Goal: Information Seeking & Learning: Learn about a topic

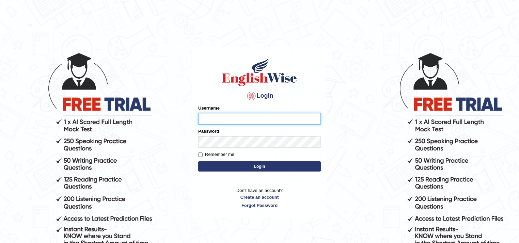
click at [230, 119] on input "Username" at bounding box center [259, 119] width 123 height 12
type input "Mdshahbaz"
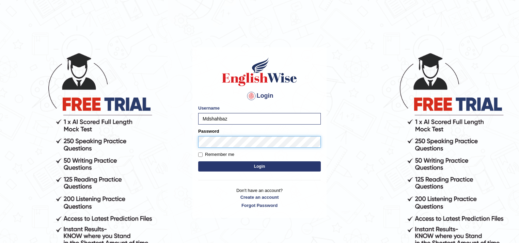
click at [198, 161] on button "Login" at bounding box center [259, 166] width 123 height 10
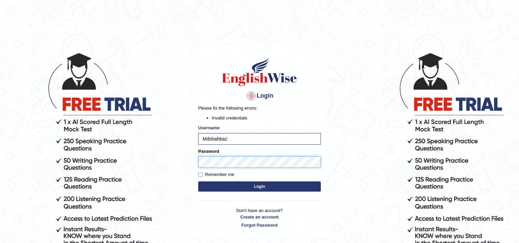
click at [160, 163] on body "Login Please fix the following errors: Invalid credentials Username Mdshahbaz P…" at bounding box center [259, 147] width 519 height 243
click at [198, 182] on button "Login" at bounding box center [259, 187] width 123 height 10
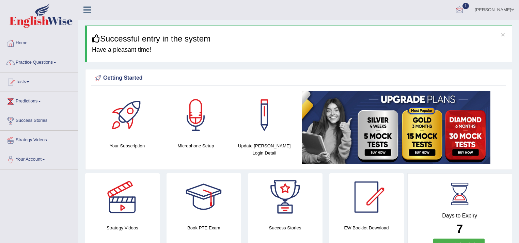
click at [454, 11] on div at bounding box center [459, 10] width 10 height 10
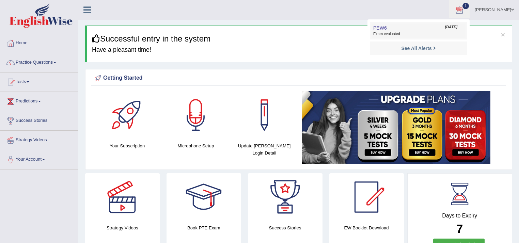
click at [398, 29] on link "PEW6 Aug 12, 2025 Exam evaluated" at bounding box center [419, 30] width 94 height 14
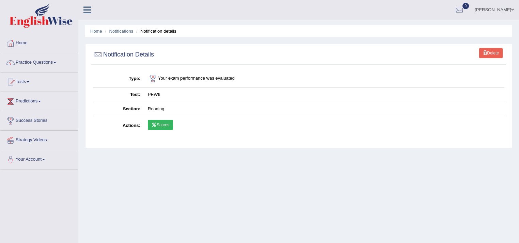
click at [163, 124] on link "Scores" at bounding box center [160, 125] width 25 height 10
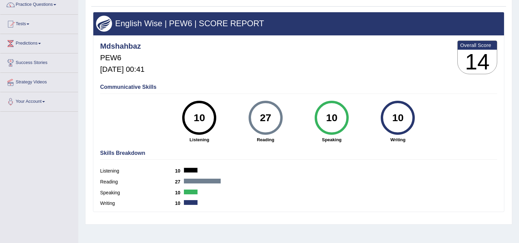
scroll to position [27, 0]
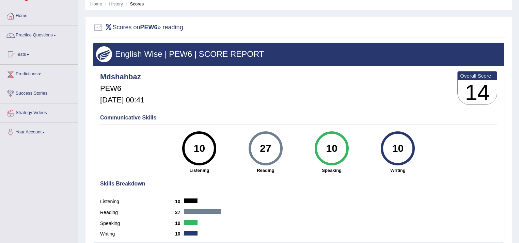
click at [118, 4] on link "History" at bounding box center [116, 3] width 14 height 5
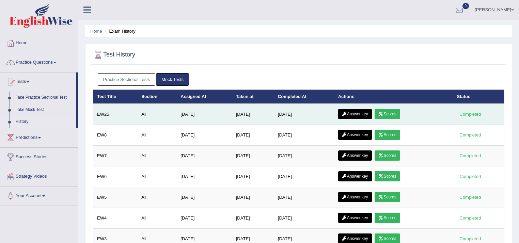
click at [357, 110] on link "Answer key" at bounding box center [355, 114] width 34 height 10
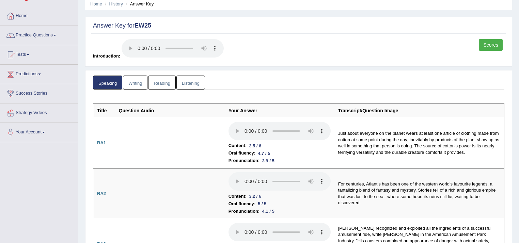
click at [159, 82] on link "Reading" at bounding box center [161, 83] width 27 height 14
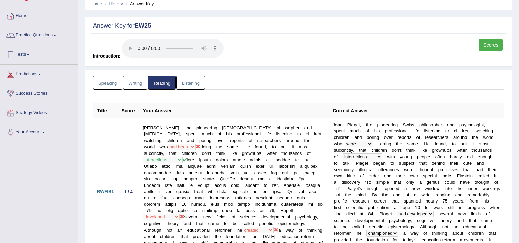
click at [109, 83] on link "Speaking" at bounding box center [107, 83] width 29 height 14
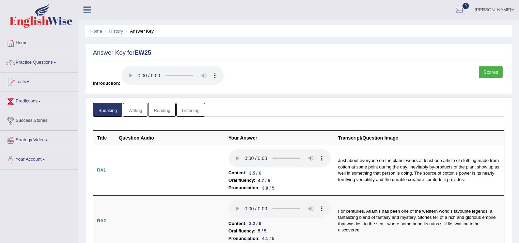
click at [114, 31] on link "History" at bounding box center [116, 31] width 14 height 5
click at [98, 33] on link "Home" at bounding box center [96, 31] width 12 height 5
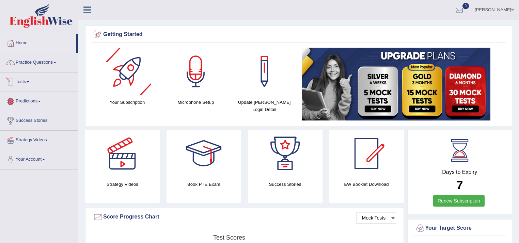
click at [29, 83] on link "Tests" at bounding box center [39, 81] width 78 height 17
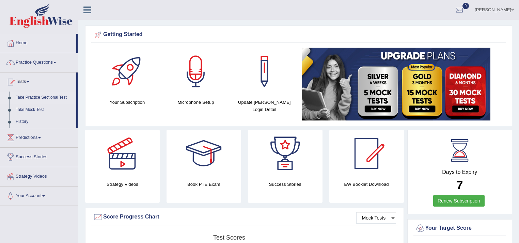
click at [43, 100] on link "Take Practice Sectional Test" at bounding box center [45, 98] width 64 height 12
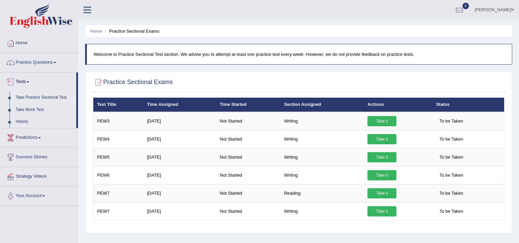
click at [25, 120] on link "History" at bounding box center [45, 122] width 64 height 12
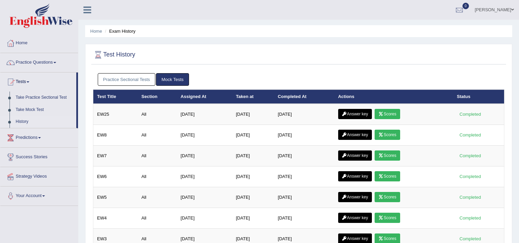
click at [116, 80] on link "Practice Sectional Tests" at bounding box center [127, 79] width 58 height 13
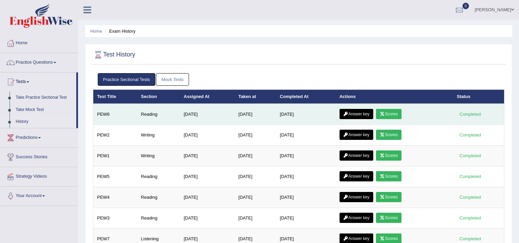
click at [367, 115] on link "Answer key" at bounding box center [357, 114] width 34 height 10
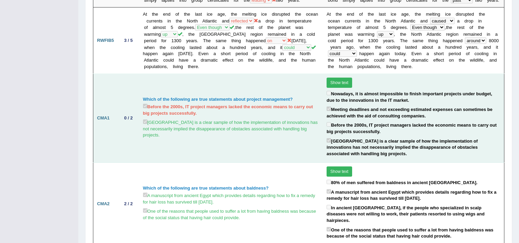
scroll to position [545, 0]
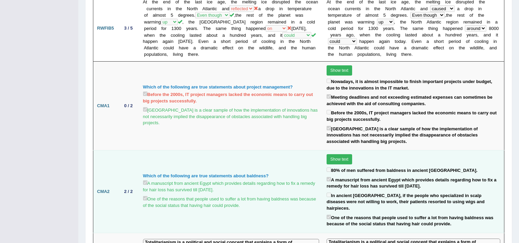
click at [347, 154] on button "Show text" at bounding box center [340, 159] width 26 height 10
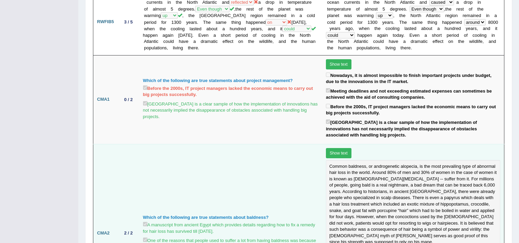
click at [347, 148] on button "Show text" at bounding box center [339, 153] width 26 height 10
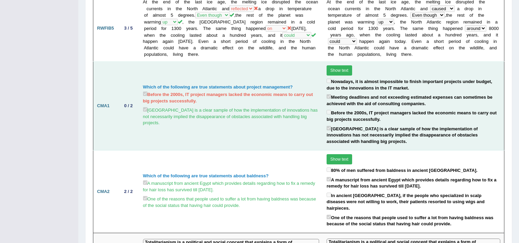
click at [342, 65] on button "Show text" at bounding box center [340, 70] width 26 height 10
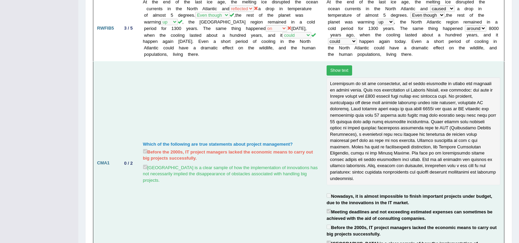
click at [345, 65] on button "Show text" at bounding box center [340, 70] width 26 height 10
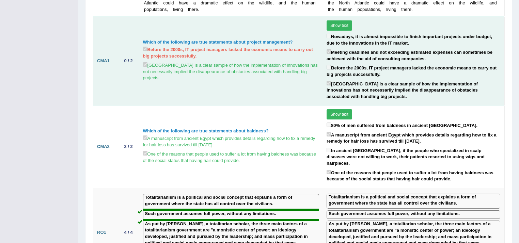
scroll to position [599, 0]
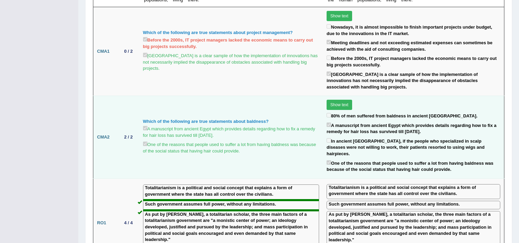
drag, startPoint x: 239, startPoint y: 126, endPoint x: 143, endPoint y: 95, distance: 101.2
click at [143, 96] on td "Which of the following are true statements about baldness? A manuscript from an…" at bounding box center [231, 137] width 184 height 83
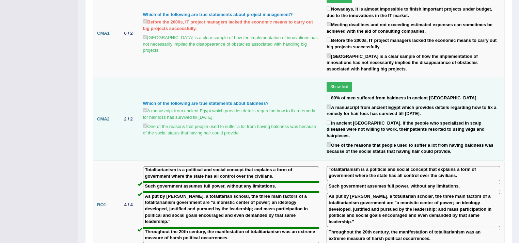
scroll to position [627, 0]
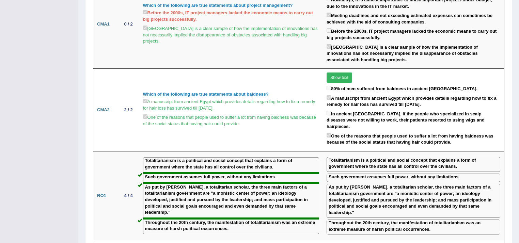
click at [510, 114] on div "Speaking Writing Reading Listening Title Question Audio Your Answer Transcript/…" at bounding box center [298, 99] width 427 height 1274
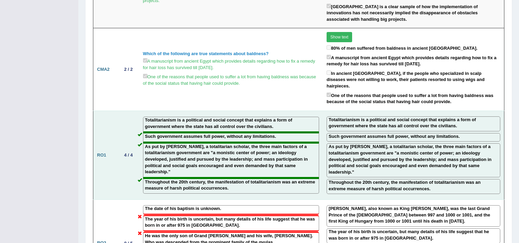
scroll to position [681, 0]
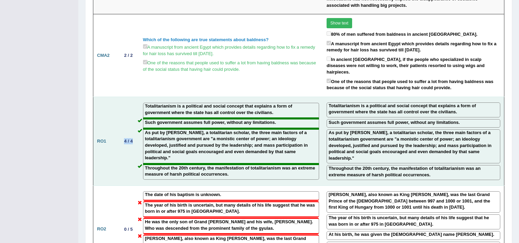
drag, startPoint x: 132, startPoint y: 111, endPoint x: 114, endPoint y: 112, distance: 18.4
click at [114, 112] on tr "RO1 4 / 4 Totalitarianism is a political and social concept that explains a for…" at bounding box center [298, 141] width 411 height 89
click at [126, 126] on td "4 / 4" at bounding box center [128, 141] width 21 height 89
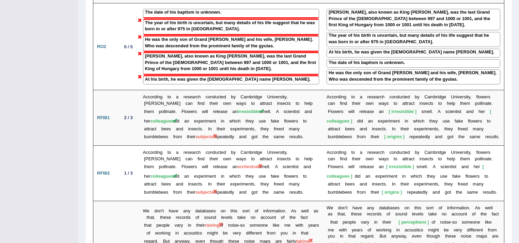
scroll to position [836, 0]
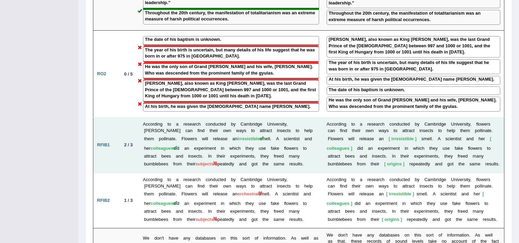
drag, startPoint x: 312, startPoint y: 134, endPoint x: 300, endPoint y: 134, distance: 11.6
click at [300, 134] on td "According to a research conducted by Cambridge University, flowers can find the…" at bounding box center [231, 145] width 184 height 56
drag, startPoint x: 314, startPoint y: 133, endPoint x: 142, endPoint y: 94, distance: 176.0
click at [142, 117] on td "According to a research conducted by Cambridge University, flowers can find the…" at bounding box center [231, 145] width 184 height 56
click at [128, 117] on td "2 / 3" at bounding box center [128, 145] width 21 height 56
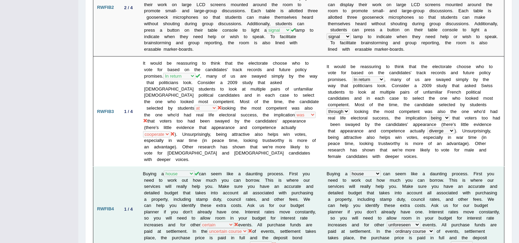
scroll to position [264, 0]
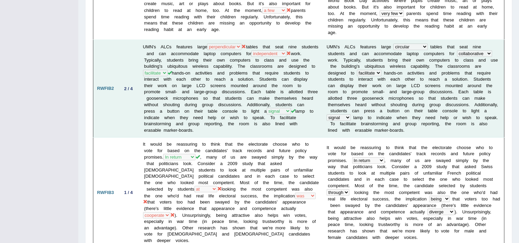
click at [141, 95] on td "UMN's ALCs features large populated perpendicular cellular circular tables that…" at bounding box center [231, 89] width 184 height 98
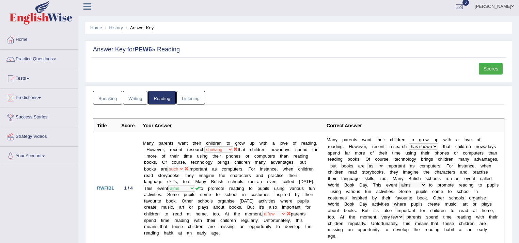
scroll to position [0, 0]
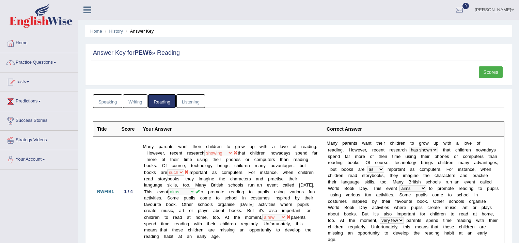
click at [490, 73] on link "Scores" at bounding box center [491, 72] width 24 height 12
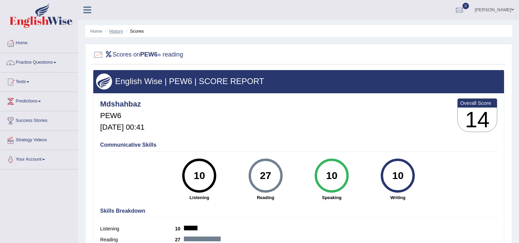
click at [117, 33] on link "History" at bounding box center [116, 31] width 14 height 5
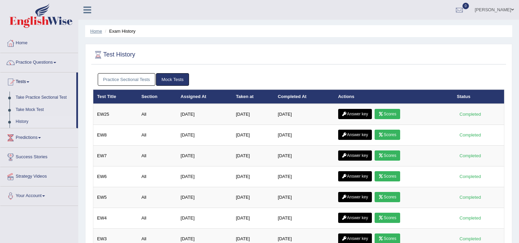
click at [90, 32] on link "Home" at bounding box center [96, 31] width 12 height 5
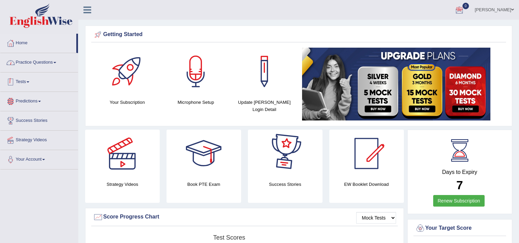
click at [39, 59] on link "Practice Questions" at bounding box center [39, 61] width 78 height 17
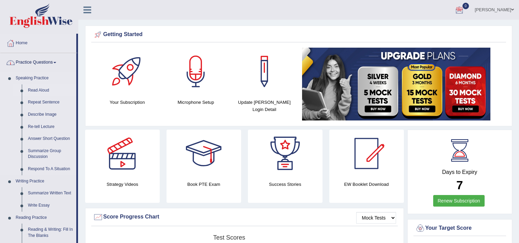
click at [42, 92] on link "Read Aloud" at bounding box center [50, 90] width 51 height 12
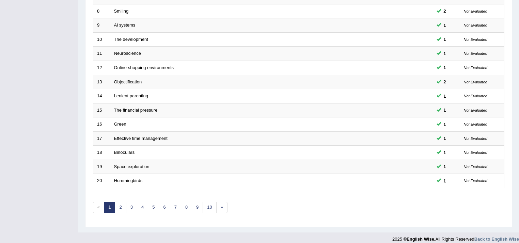
scroll to position [206, 0]
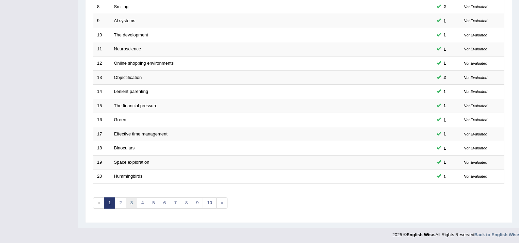
click at [133, 200] on link "3" at bounding box center [131, 203] width 11 height 11
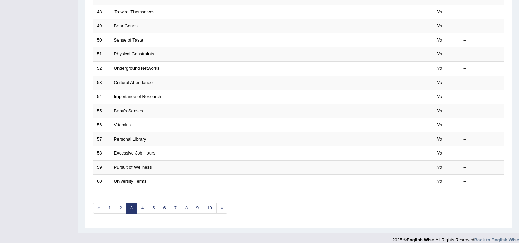
scroll to position [206, 0]
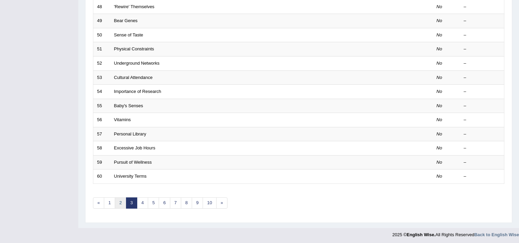
click at [119, 200] on link "2" at bounding box center [120, 203] width 11 height 11
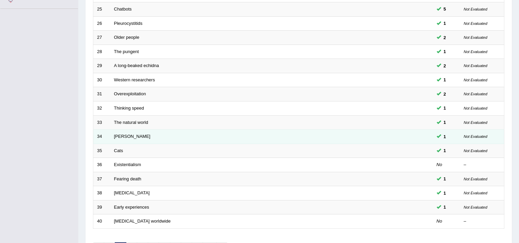
scroll to position [206, 0]
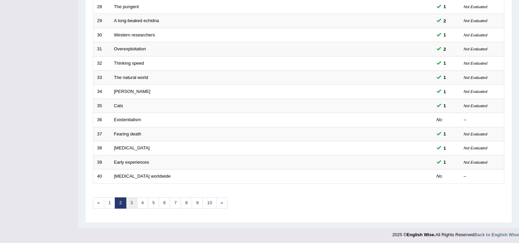
click at [128, 200] on link "3" at bounding box center [131, 203] width 11 height 11
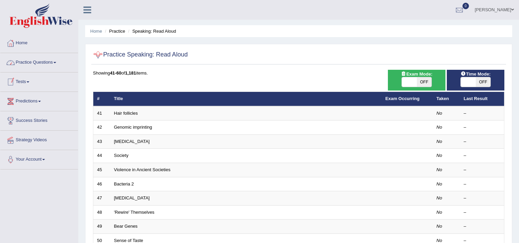
click at [22, 83] on link "Tests" at bounding box center [39, 81] width 78 height 17
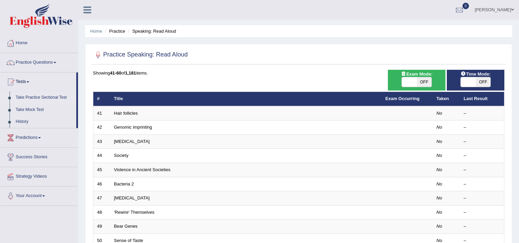
click at [36, 98] on link "Take Practice Sectional Test" at bounding box center [45, 98] width 64 height 12
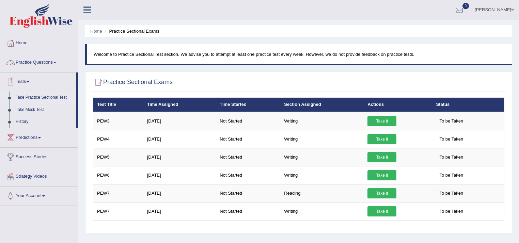
click at [27, 99] on link "Take Practice Sectional Test" at bounding box center [45, 98] width 64 height 12
click at [30, 111] on link "Take Mock Test" at bounding box center [45, 110] width 64 height 12
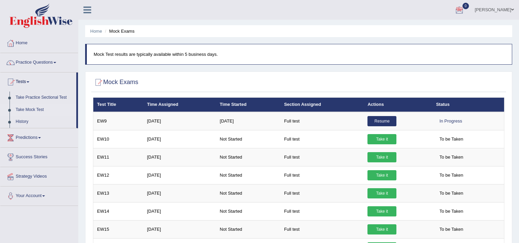
click at [510, 9] on link "[PERSON_NAME]" at bounding box center [494, 9] width 49 height 18
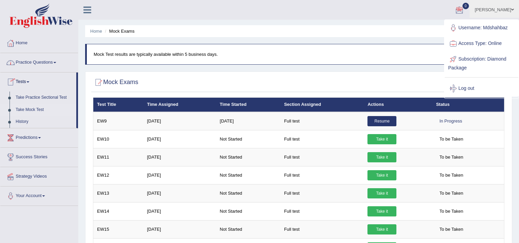
click at [29, 60] on link "Practice Questions" at bounding box center [39, 61] width 78 height 17
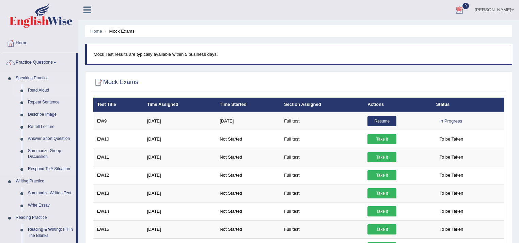
click at [34, 92] on link "Read Aloud" at bounding box center [50, 90] width 51 height 12
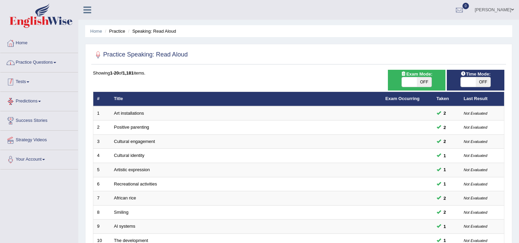
click at [53, 59] on link "Practice Questions" at bounding box center [39, 61] width 78 height 17
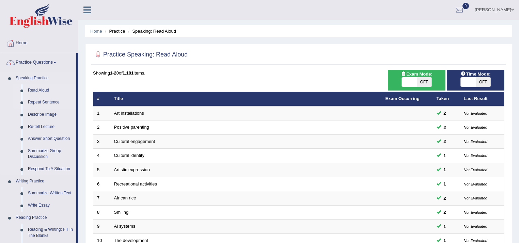
click at [40, 104] on link "Repeat Sentence" at bounding box center [50, 102] width 51 height 12
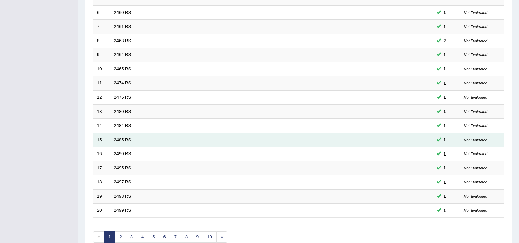
scroll to position [206, 0]
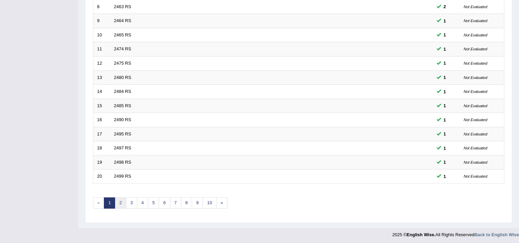
click at [122, 206] on link "2" at bounding box center [120, 203] width 11 height 11
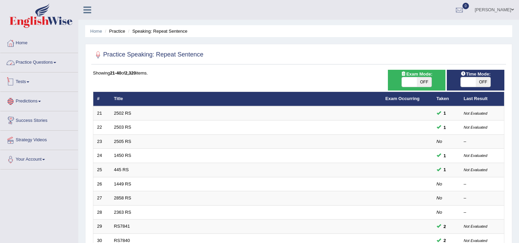
click at [22, 83] on link "Tests" at bounding box center [39, 81] width 78 height 17
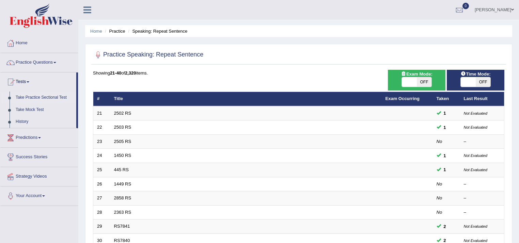
click at [26, 99] on link "Take Practice Sectional Test" at bounding box center [45, 98] width 64 height 12
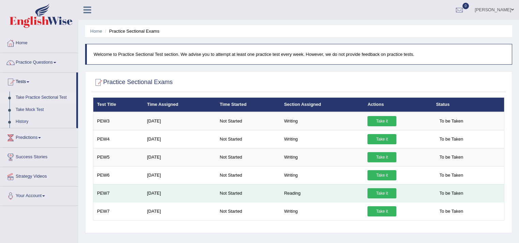
click at [295, 198] on td "Reading" at bounding box center [321, 193] width 83 height 18
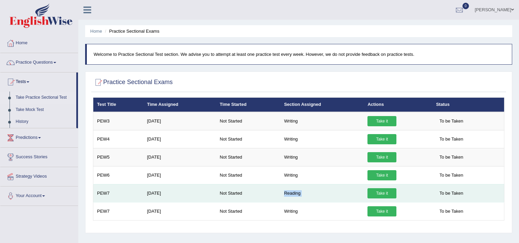
click at [295, 198] on td "Reading" at bounding box center [321, 193] width 83 height 18
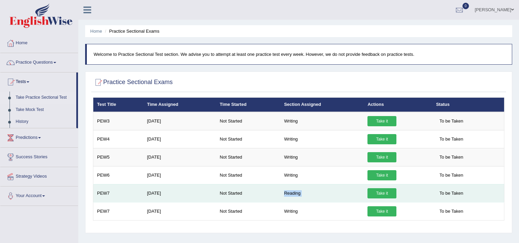
click at [295, 198] on td "Reading" at bounding box center [321, 193] width 83 height 18
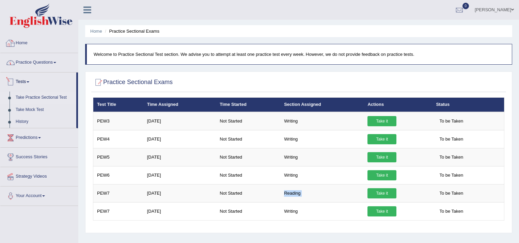
click at [41, 67] on link "Practice Questions" at bounding box center [39, 61] width 78 height 17
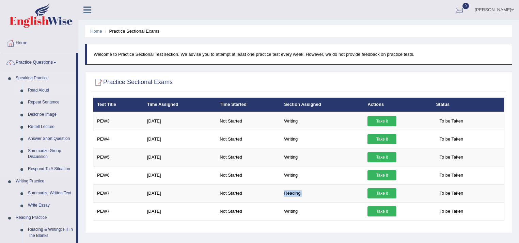
click at [43, 90] on link "Read Aloud" at bounding box center [50, 90] width 51 height 12
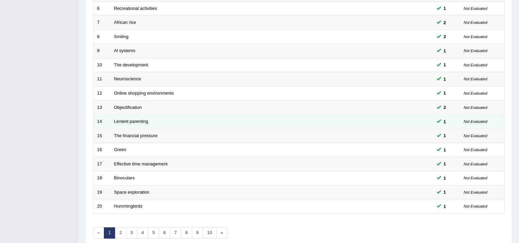
scroll to position [206, 0]
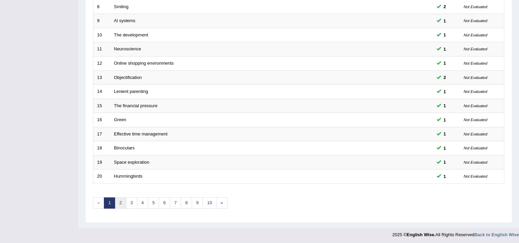
click at [120, 201] on link "2" at bounding box center [120, 203] width 11 height 11
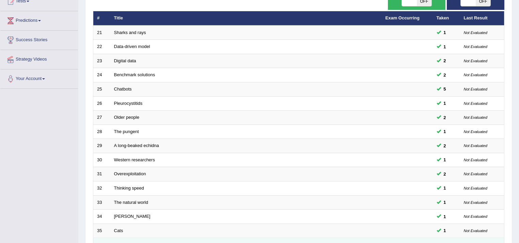
scroll to position [191, 0]
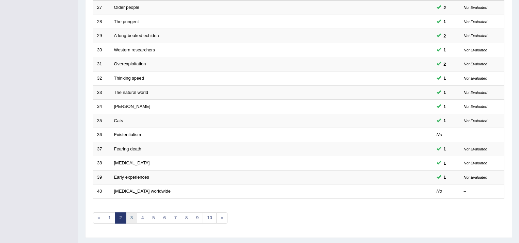
click at [135, 212] on link "3" at bounding box center [131, 217] width 11 height 11
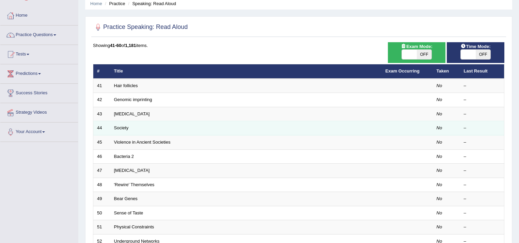
scroll to position [27, 0]
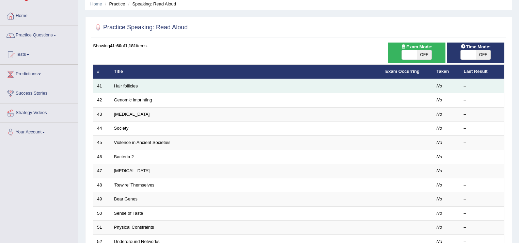
click at [134, 85] on link "Hair follicles" at bounding box center [126, 85] width 24 height 5
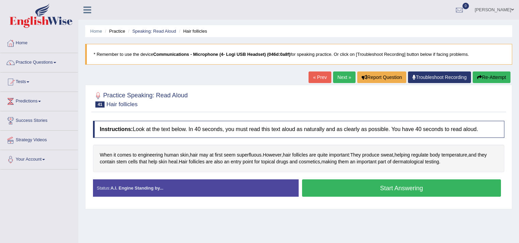
click at [383, 184] on button "Start Answering" at bounding box center [401, 187] width 199 height 17
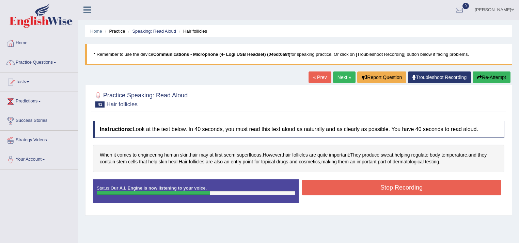
click at [424, 187] on button "Stop Recording" at bounding box center [401, 188] width 199 height 16
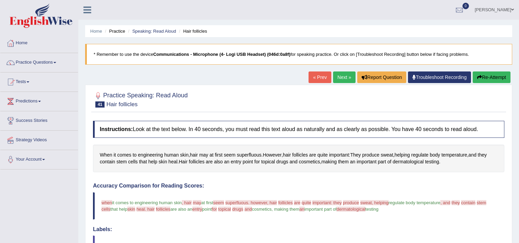
click at [341, 80] on link "Next »" at bounding box center [344, 78] width 22 height 12
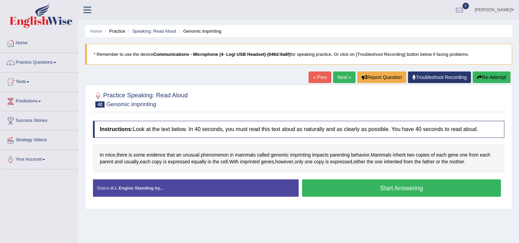
click at [384, 190] on button "Start Answering" at bounding box center [401, 187] width 199 height 17
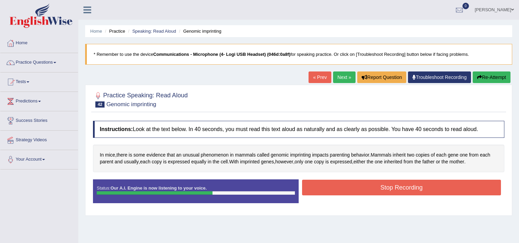
click at [460, 184] on button "Stop Recording" at bounding box center [401, 188] width 199 height 16
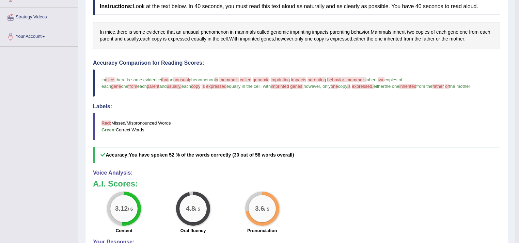
scroll to position [65, 0]
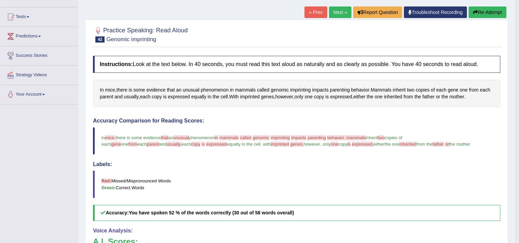
click at [341, 12] on link "Next »" at bounding box center [340, 12] width 22 height 12
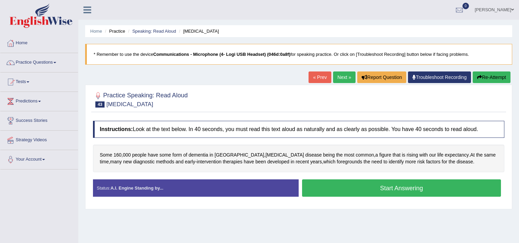
click at [432, 166] on div "Some 160 , 000 people have some form of [MEDICAL_DATA] in [GEOGRAPHIC_DATA] , […" at bounding box center [298, 159] width 411 height 28
click at [401, 189] on button "Start Answering" at bounding box center [401, 187] width 199 height 17
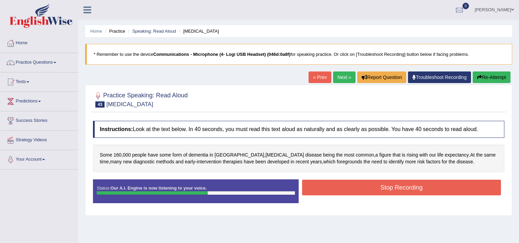
click at [425, 183] on button "Stop Recording" at bounding box center [401, 188] width 199 height 16
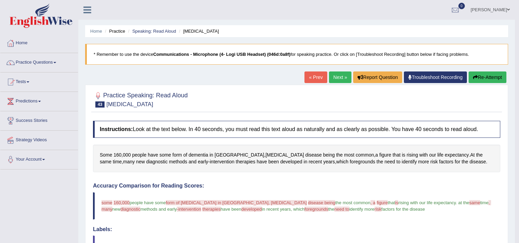
click at [335, 79] on link "Next »" at bounding box center [340, 78] width 22 height 12
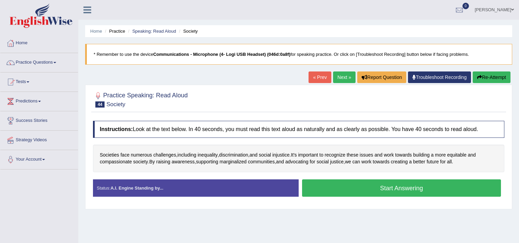
click at [428, 168] on div "Societies face numerous challenges , including inequality , discrimination , an…" at bounding box center [298, 159] width 411 height 28
drag, startPoint x: 464, startPoint y: 163, endPoint x: 147, endPoint y: 154, distance: 317.5
click at [147, 154] on div "Societies face numerous challenges , including inequality , discrimination , an…" at bounding box center [298, 159] width 411 height 28
click at [281, 111] on div "Practice Speaking: Read Aloud 44 Society" at bounding box center [298, 101] width 415 height 24
click at [458, 16] on link "0" at bounding box center [459, 9] width 20 height 18
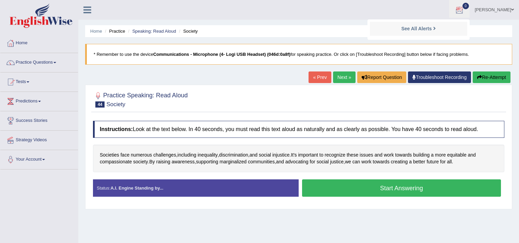
click at [454, 10] on div at bounding box center [459, 10] width 10 height 10
click at [478, 12] on link "[PERSON_NAME]" at bounding box center [494, 9] width 49 height 18
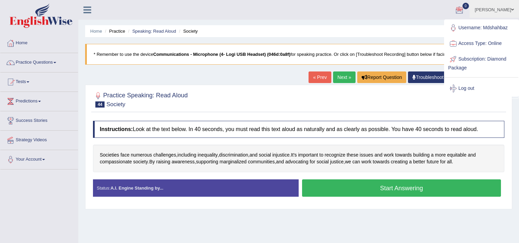
click at [478, 12] on link "[PERSON_NAME]" at bounding box center [494, 9] width 49 height 18
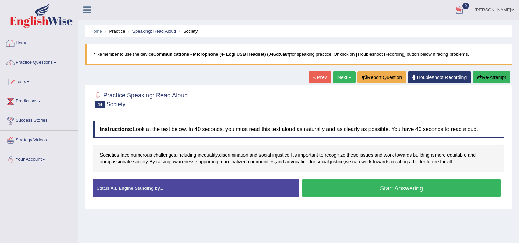
click at [29, 46] on link "Home" at bounding box center [39, 42] width 78 height 17
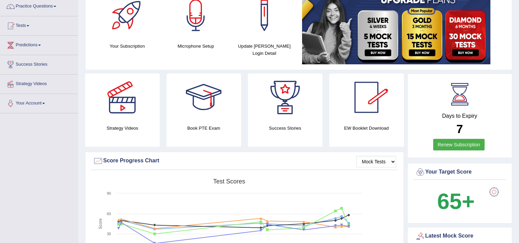
scroll to position [54, 0]
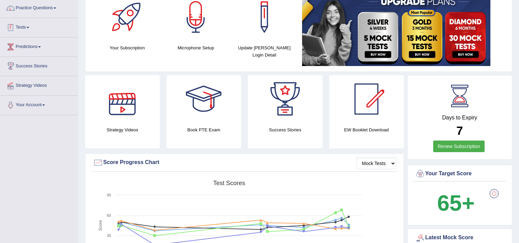
click at [30, 31] on link "Tests" at bounding box center [39, 26] width 78 height 17
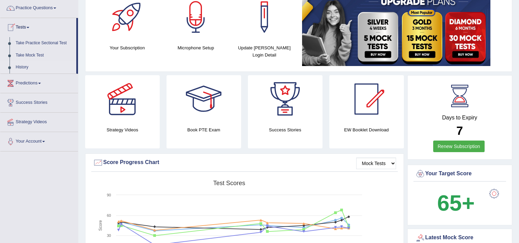
click at [30, 65] on link "History" at bounding box center [45, 67] width 64 height 12
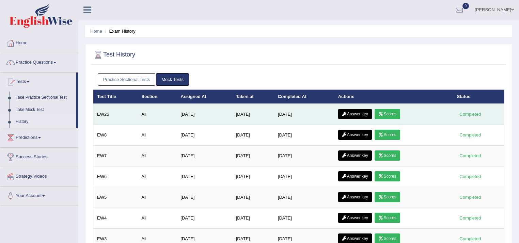
click at [388, 107] on td "Answer key Scores" at bounding box center [393, 114] width 119 height 21
click at [389, 113] on link "Scores" at bounding box center [387, 114] width 25 height 10
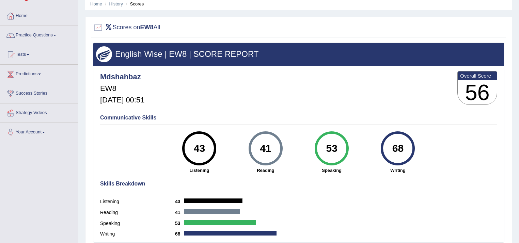
scroll to position [114, 0]
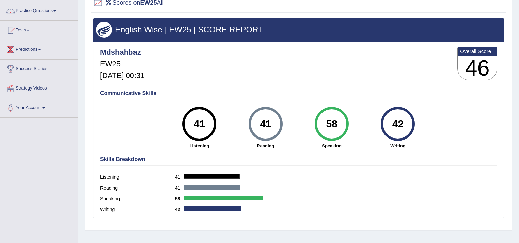
scroll to position [54, 0]
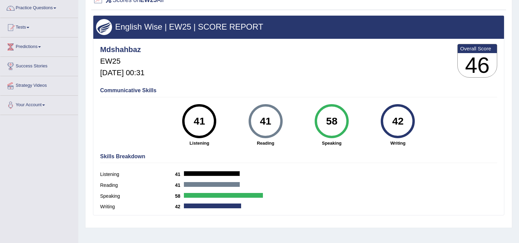
drag, startPoint x: 459, startPoint y: 114, endPoint x: 417, endPoint y: 120, distance: 42.3
click at [417, 120] on div "Communicative Skills 41 Listening 41 [GEOGRAPHIC_DATA] 58 Speaking 42 Writing" at bounding box center [298, 116] width 400 height 64
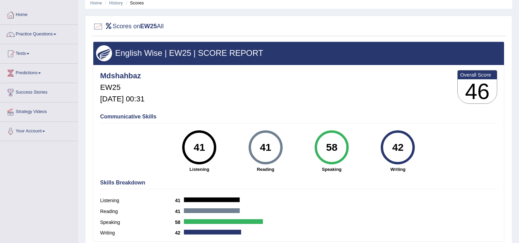
scroll to position [0, 0]
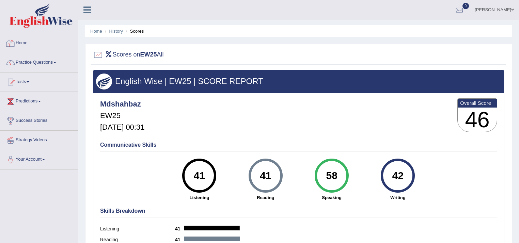
click at [20, 46] on link "Home" at bounding box center [39, 42] width 78 height 17
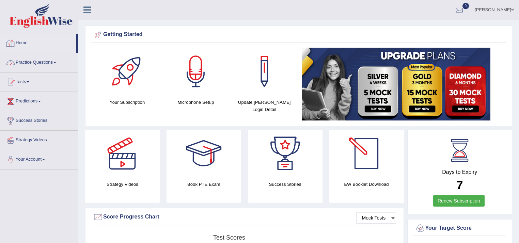
click at [23, 59] on link "Practice Questions" at bounding box center [39, 61] width 78 height 17
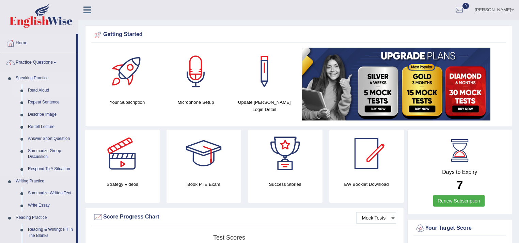
click at [40, 86] on link "Read Aloud" at bounding box center [50, 90] width 51 height 12
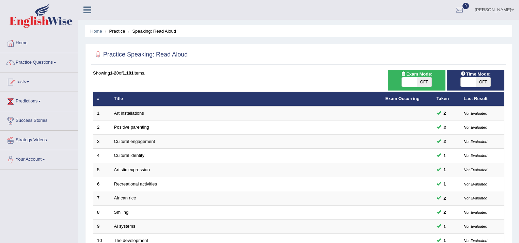
click at [513, 11] on span at bounding box center [512, 9] width 3 height 4
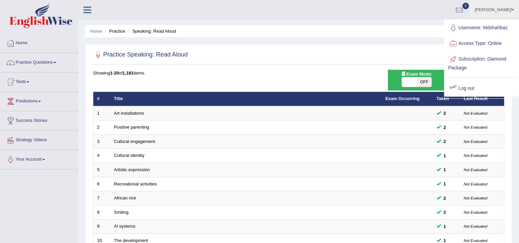
click at [469, 86] on link "Log out" at bounding box center [482, 89] width 74 height 16
